Goal: Check status: Check status

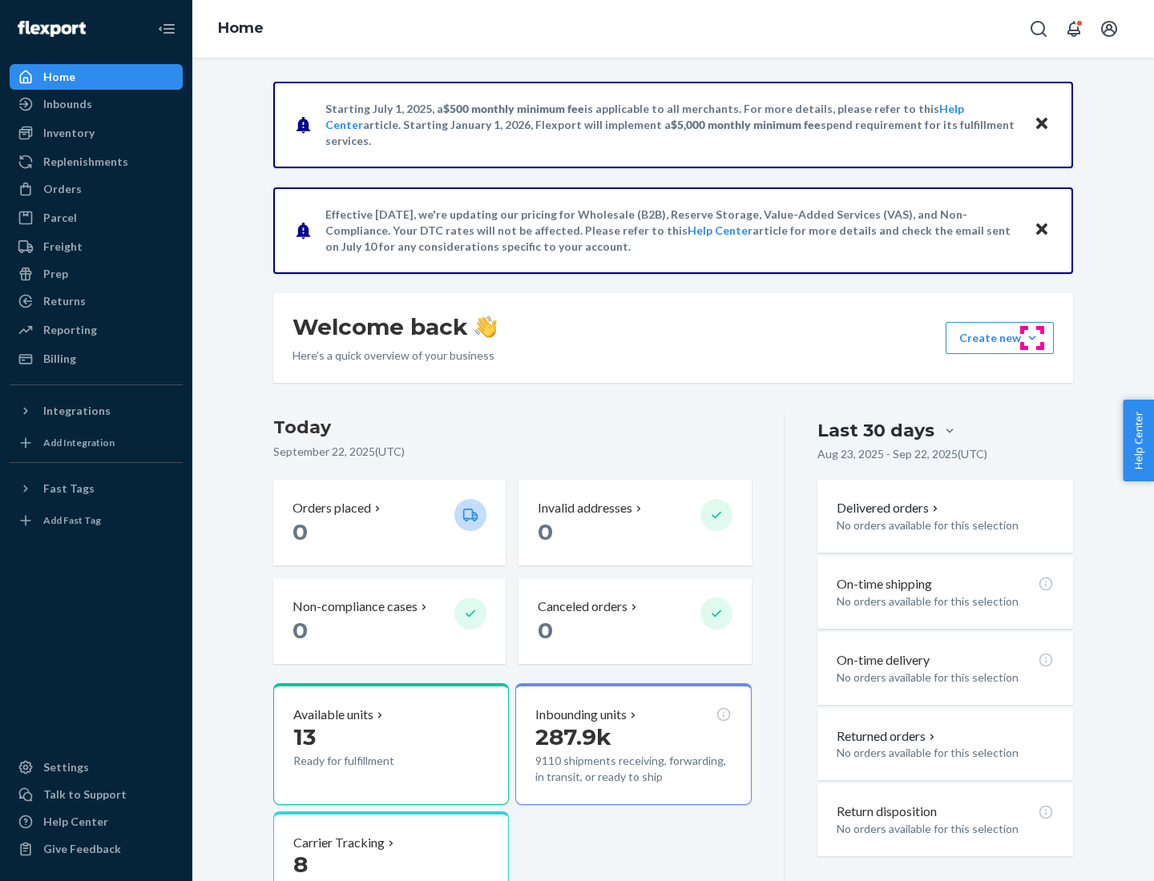
click at [1032, 338] on button "Create new Create new inbound Create new order Create new product" at bounding box center [999, 338] width 108 height 32
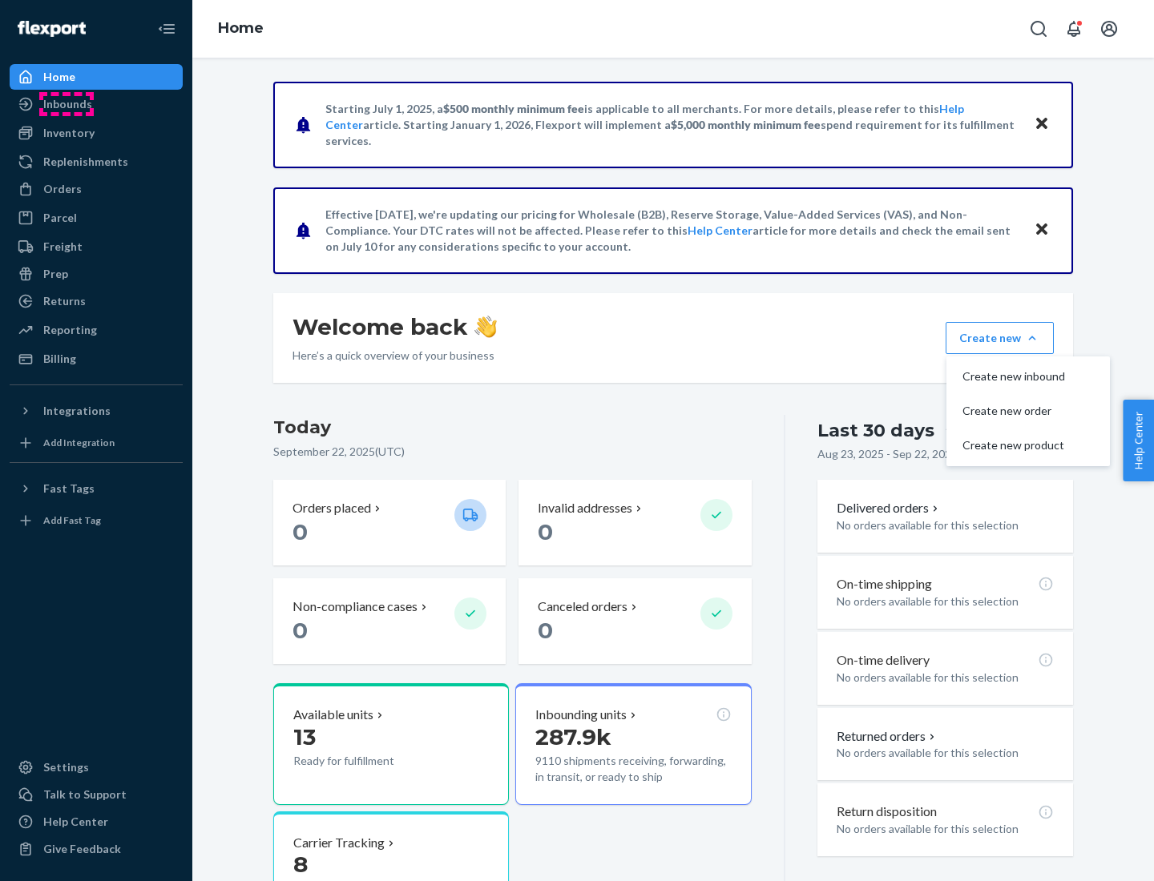
click at [66, 104] on div "Inbounds" at bounding box center [67, 104] width 49 height 16
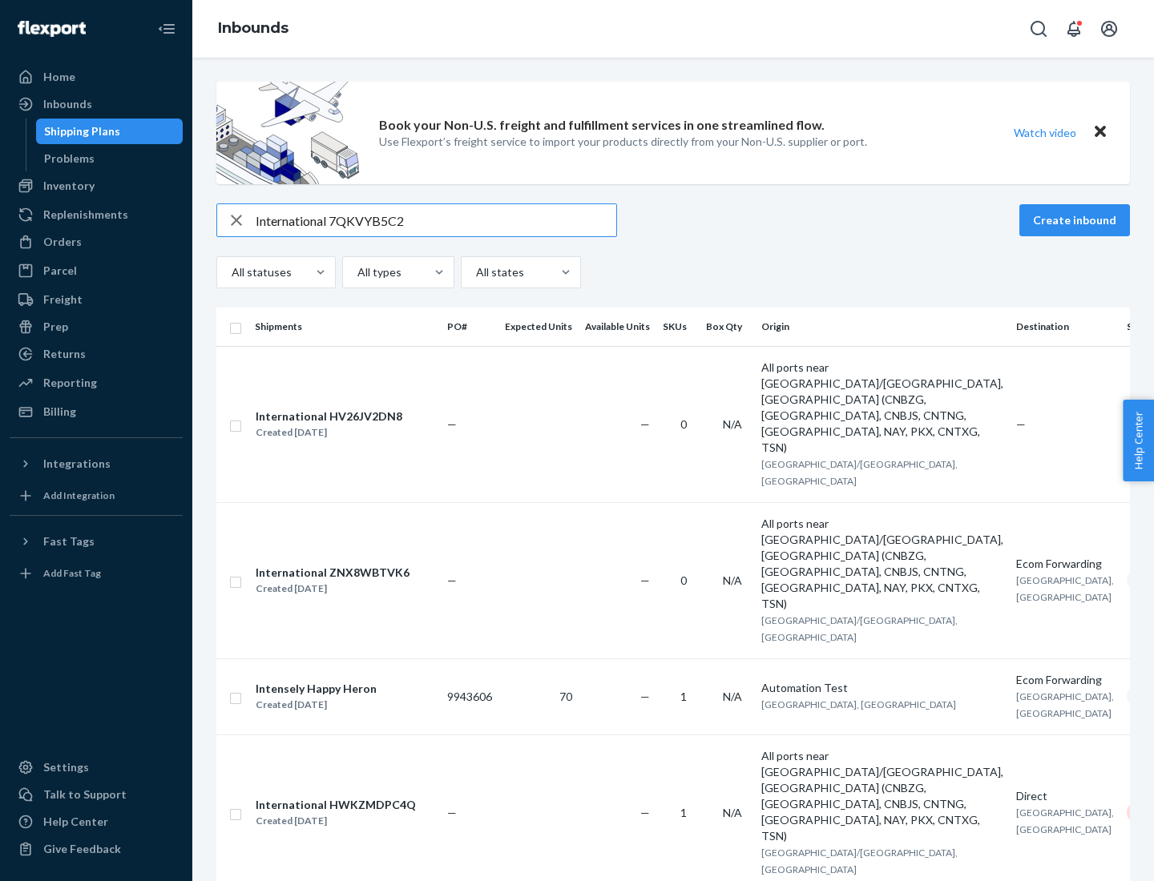
type input "International 7QKVYB5C29"
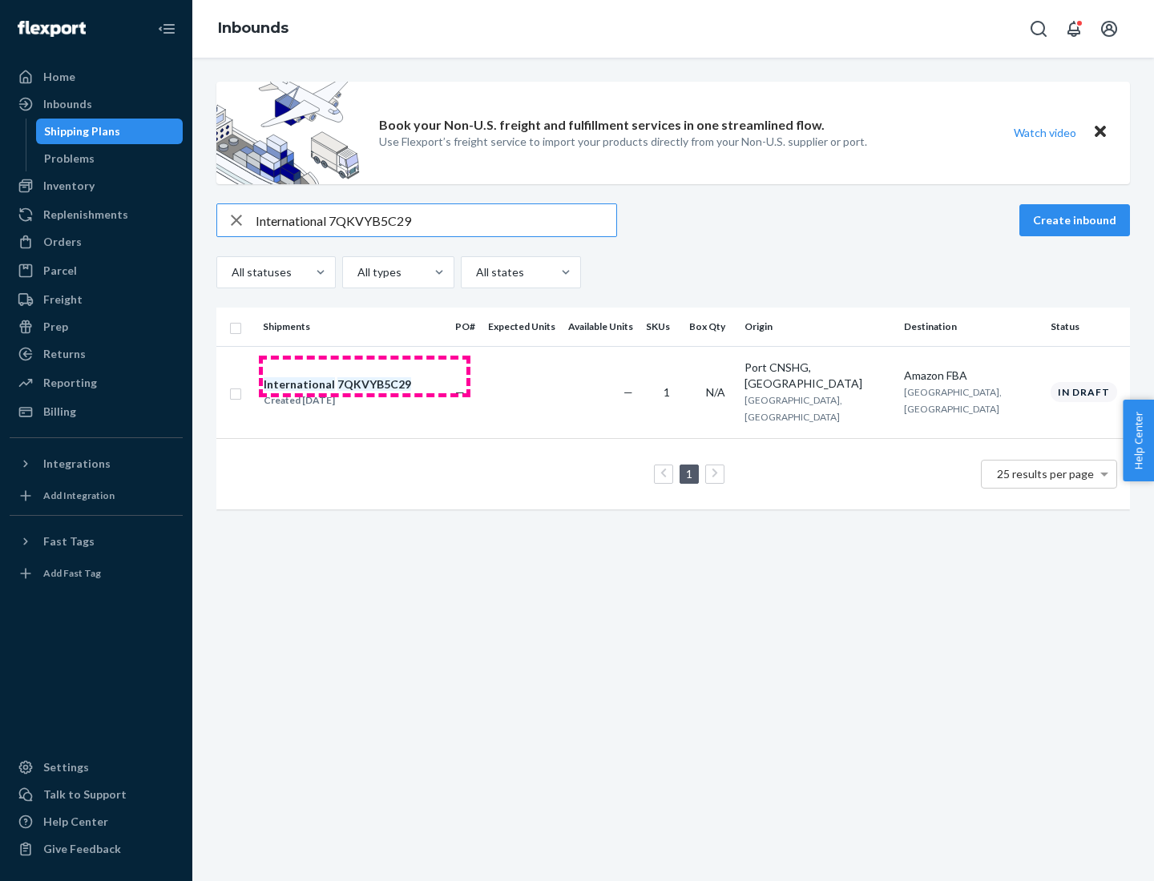
click at [365, 393] on div "Created [DATE]" at bounding box center [337, 401] width 147 height 16
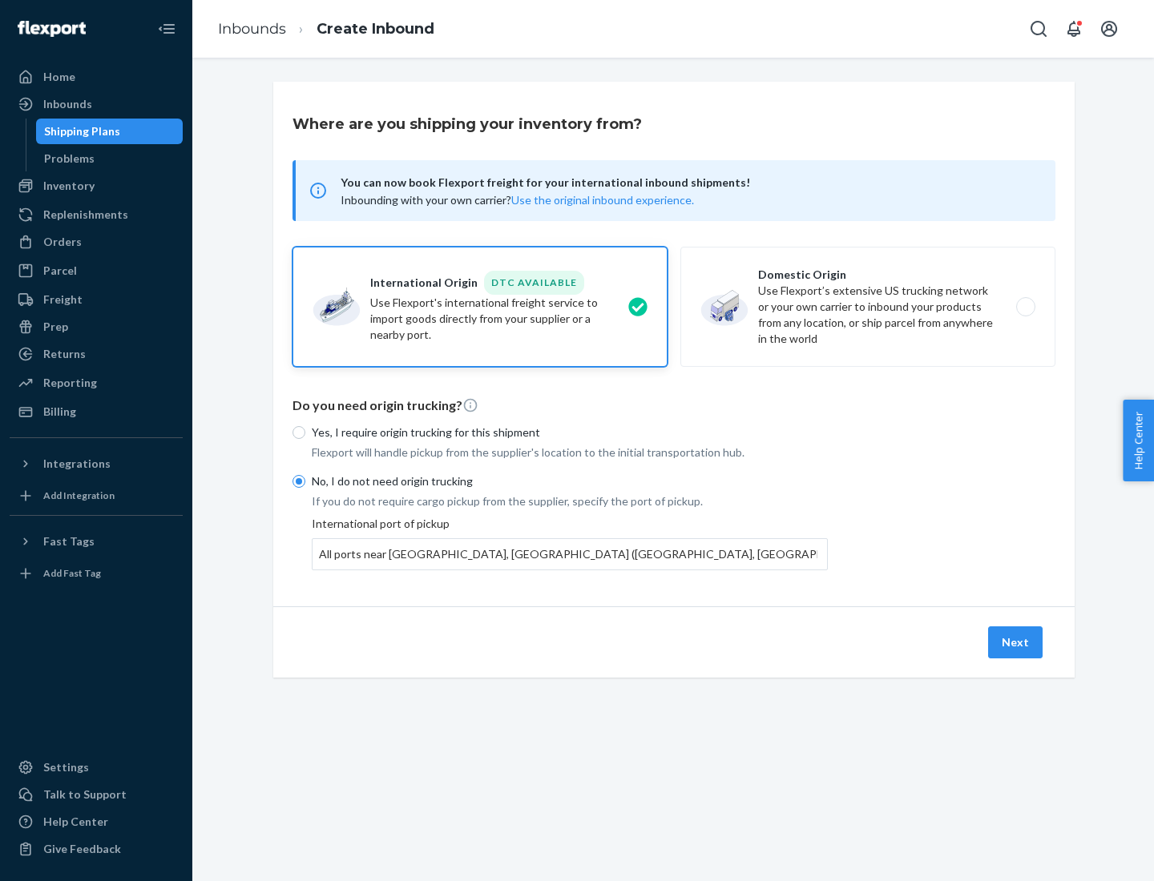
click at [1016, 642] on button "Next" at bounding box center [1015, 642] width 54 height 32
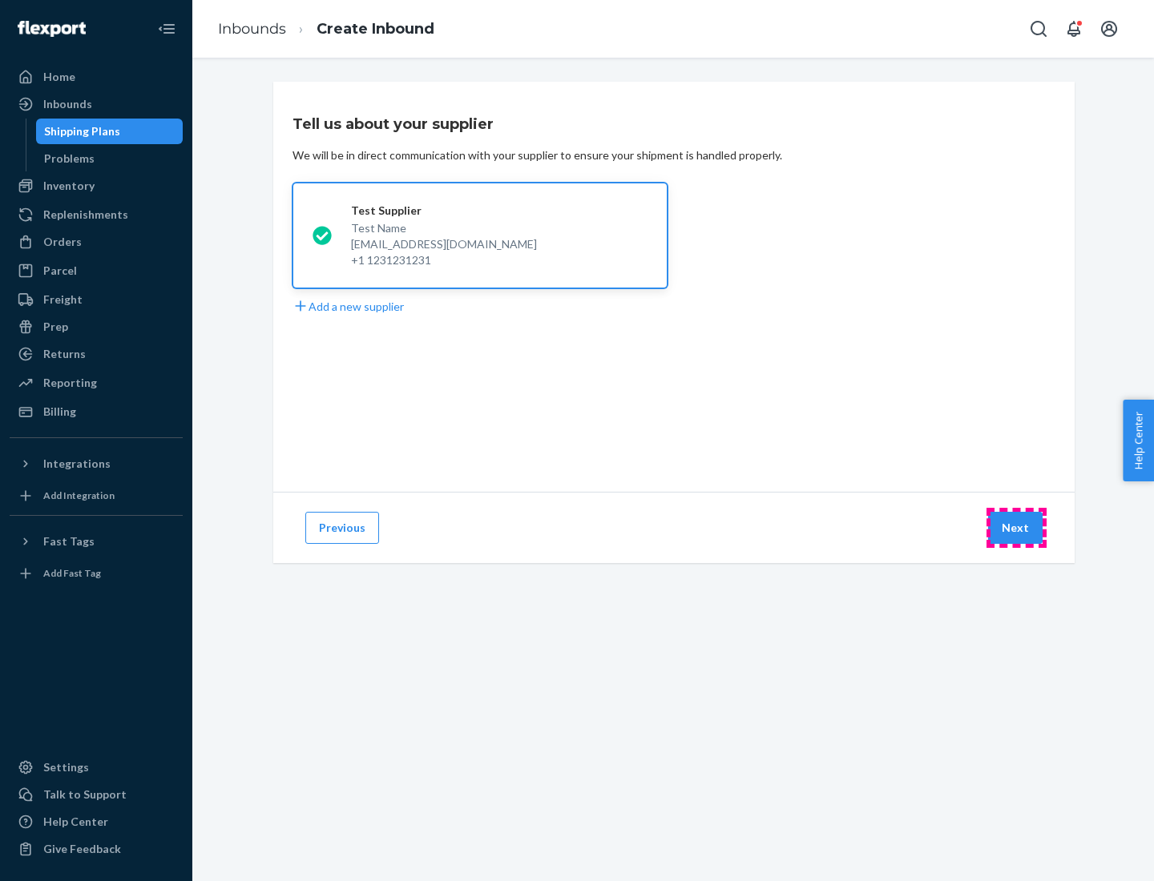
click at [1016, 528] on button "Next" at bounding box center [1015, 528] width 54 height 32
